Goal: Information Seeking & Learning: Find specific page/section

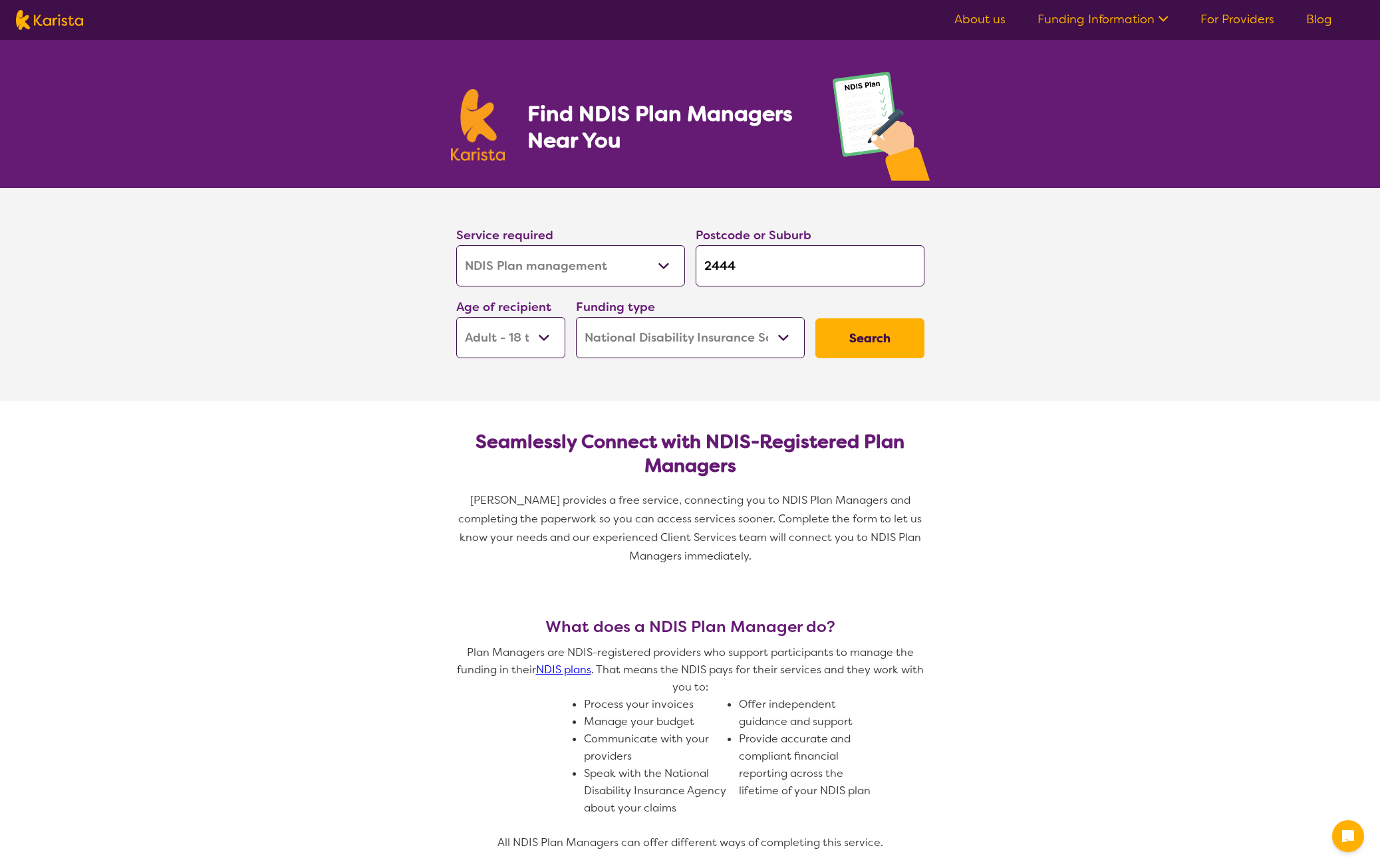
select select "NDIS Plan management"
select select "AD"
select select "NDIS"
select select "NDIS Plan management"
select select "AD"
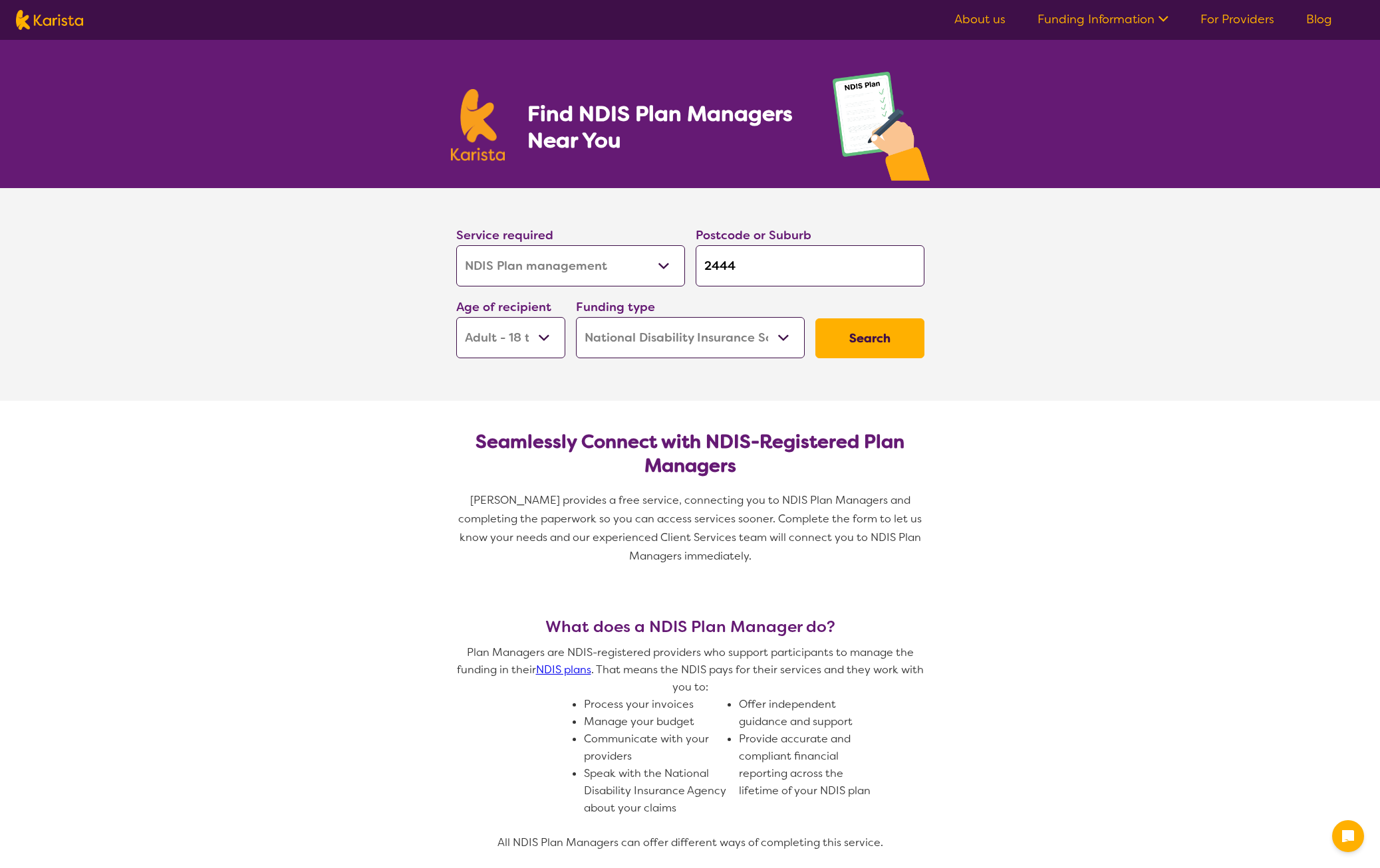
select select "NDIS"
click at [848, 336] on button "Search" at bounding box center [869, 338] width 109 height 40
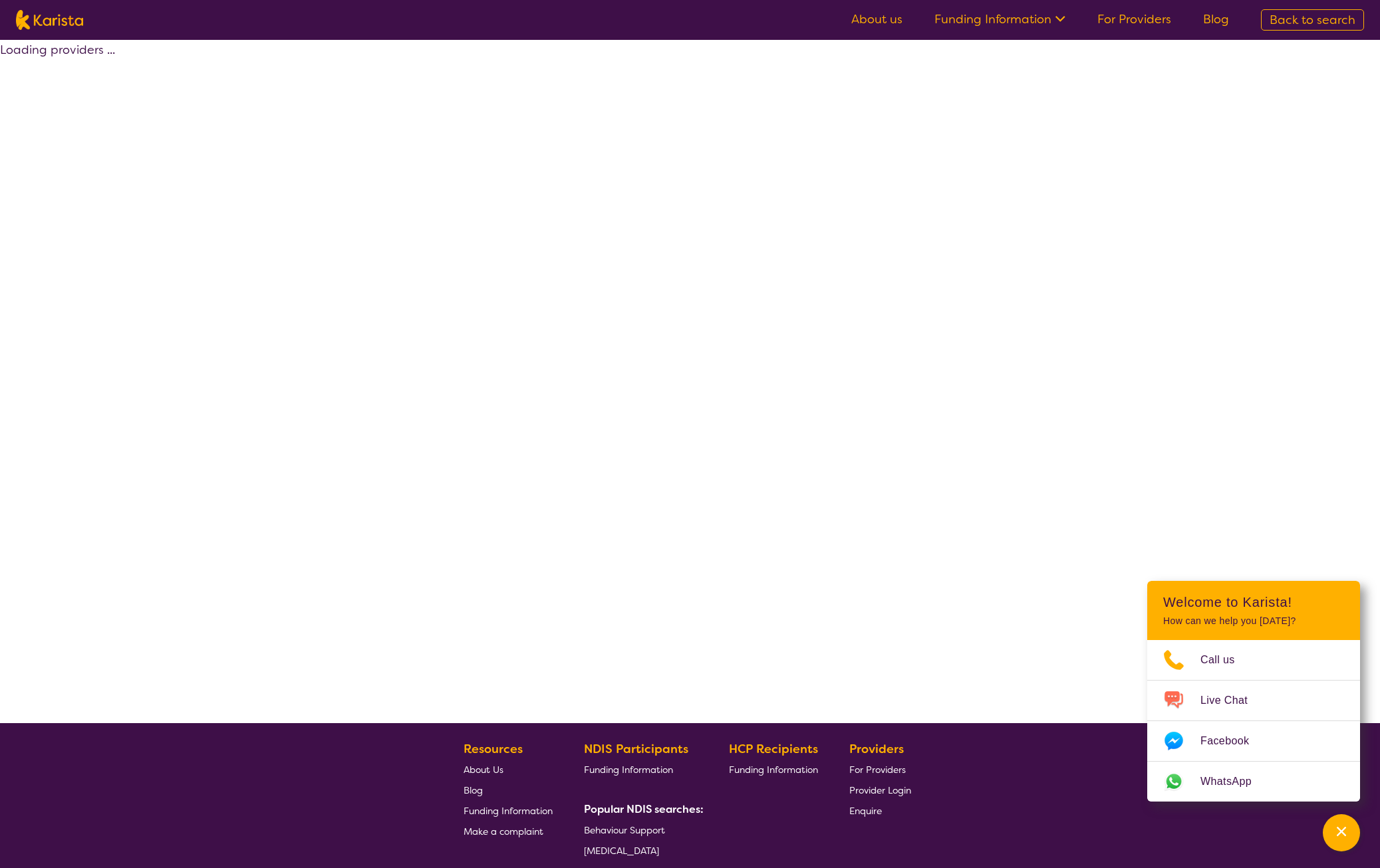
select select "by_score"
